Goal: Transaction & Acquisition: Purchase product/service

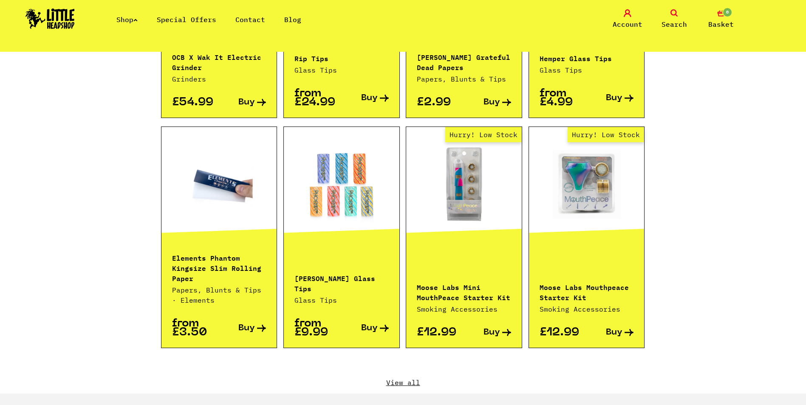
scroll to position [850, 0]
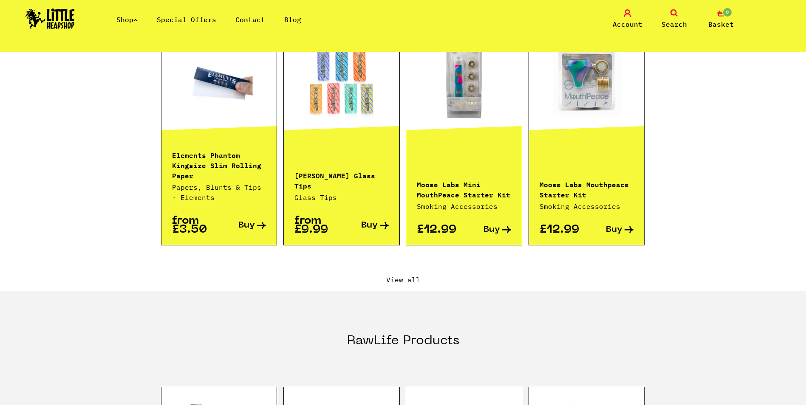
click at [413, 275] on link "View all" at bounding box center [403, 279] width 484 height 9
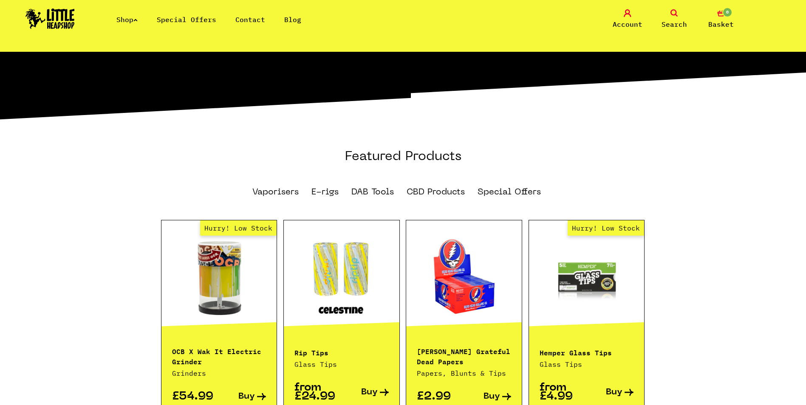
scroll to position [467, 0]
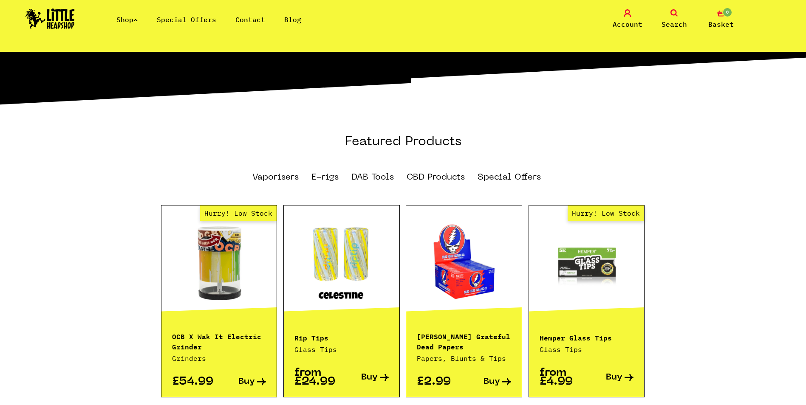
click at [352, 277] on link at bounding box center [342, 263] width 116 height 85
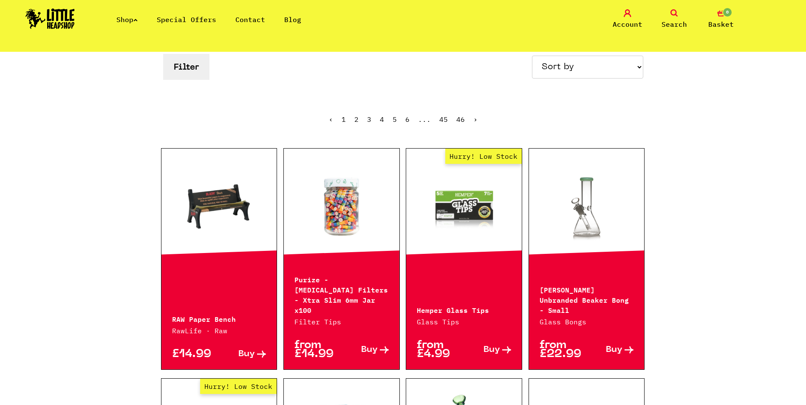
scroll to position [85, 0]
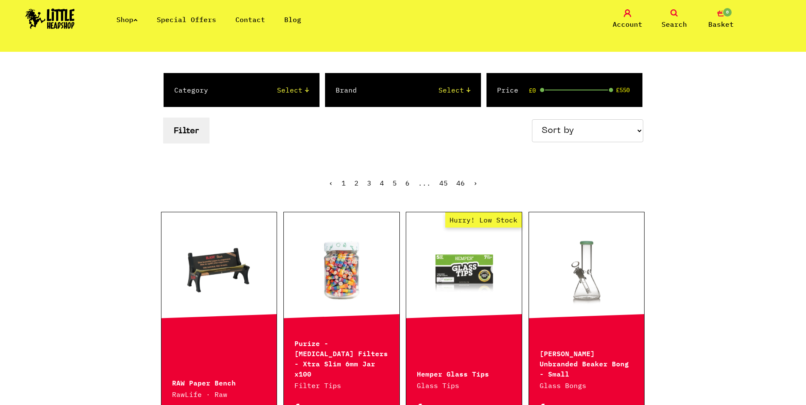
click at [606, 127] on select "Sort by Price - Low to High Price - High to Low Newest Products" at bounding box center [587, 130] width 111 height 23
click at [572, 133] on select "Sort by Price - Low to High Price - High to Low Newest Products" at bounding box center [587, 130] width 111 height 23
select select "newest"
click at [533, 119] on select "Sort by Price - Low to High Price - High to Low Newest Products" at bounding box center [587, 130] width 111 height 23
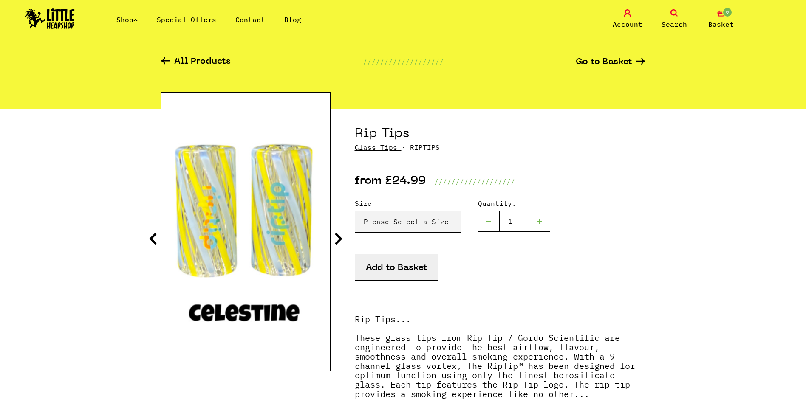
scroll to position [42, 0]
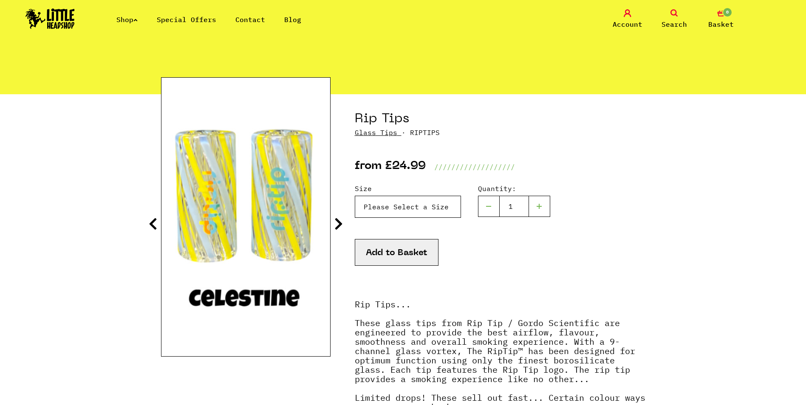
click at [410, 205] on select "Please Select a Size Rip Tips - Size 7 - Clear - £24.99 (Out of Stock) Rip Tips…" at bounding box center [408, 207] width 106 height 22
click at [526, 252] on div "Add to Basket" at bounding box center [500, 263] width 291 height 48
